Goal: Understand process/instructions: Learn how to perform a task or action

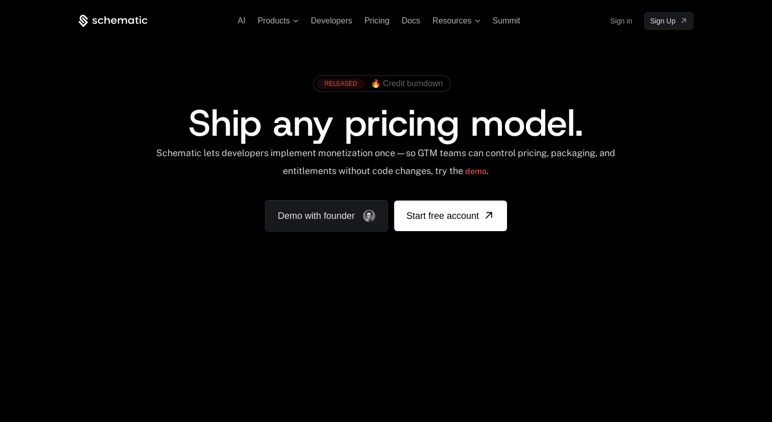
click at [395, 88] on span "🔥 Credit burndown" at bounding box center [407, 83] width 73 height 9
click at [331, 20] on span "Developers" at bounding box center [331, 20] width 41 height 9
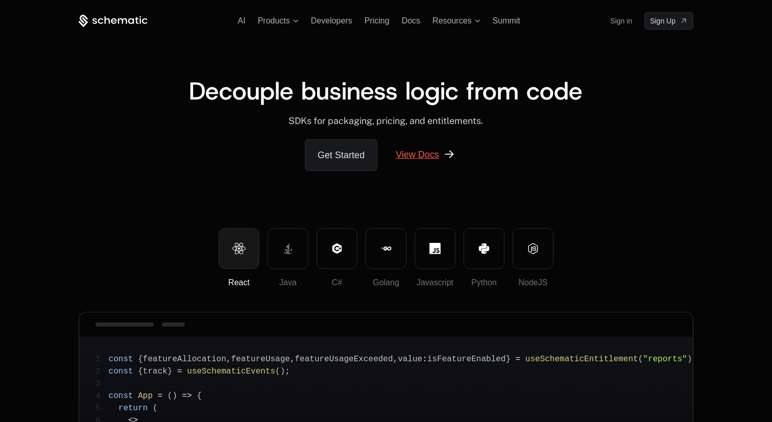
click at [422, 152] on link "View Docs" at bounding box center [426, 154] width 84 height 31
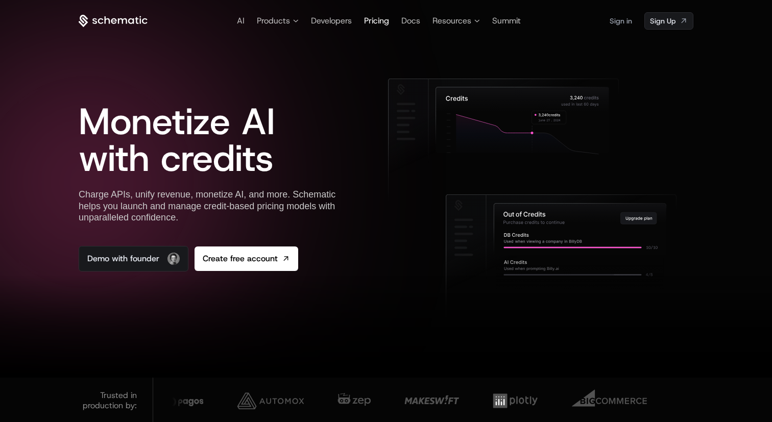
click at [375, 25] on span "Pricing" at bounding box center [376, 20] width 25 height 11
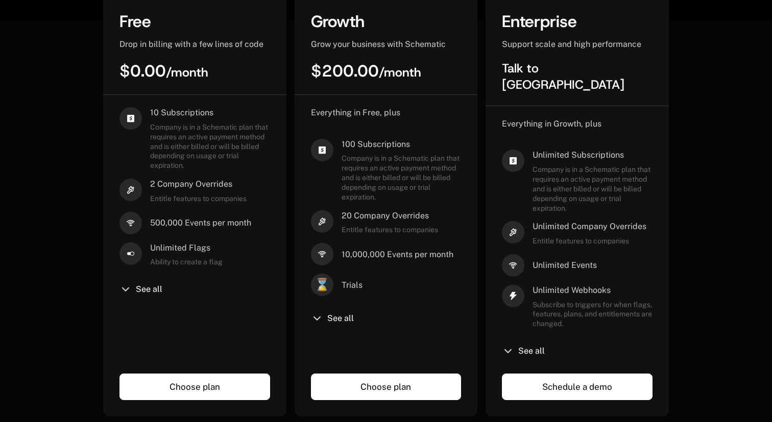
scroll to position [279, 0]
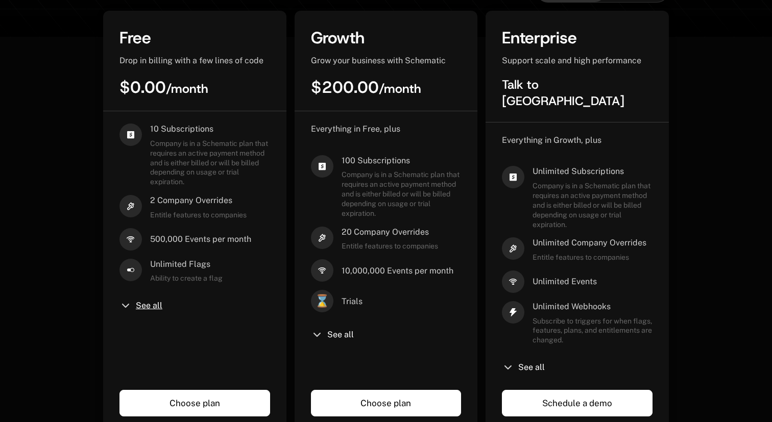
click at [150, 302] on span "See all" at bounding box center [149, 306] width 27 height 8
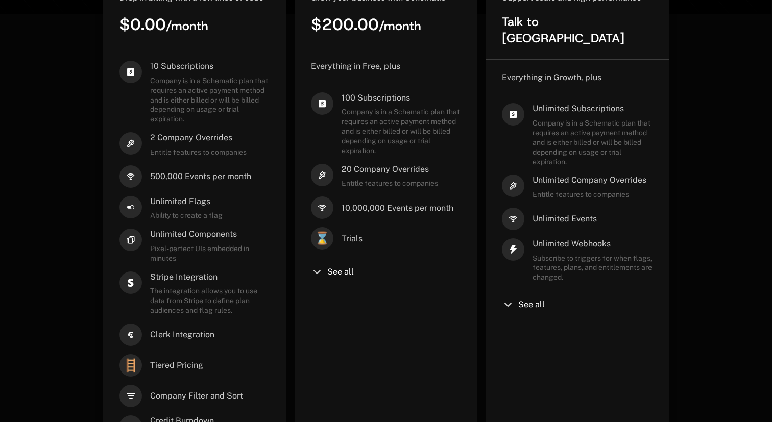
scroll to position [0, 0]
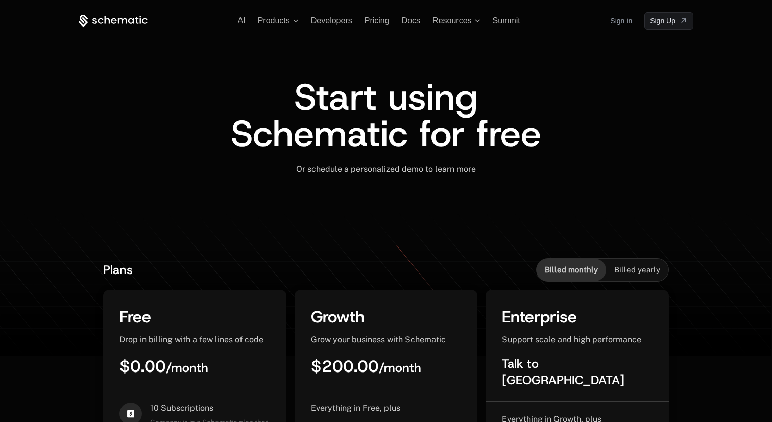
click at [621, 23] on link "Sign in" at bounding box center [621, 21] width 22 height 16
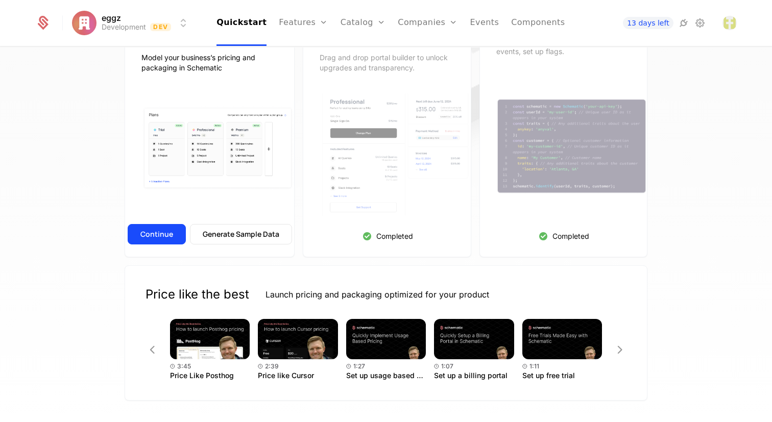
scroll to position [137, 0]
